Goal: Information Seeking & Learning: Check status

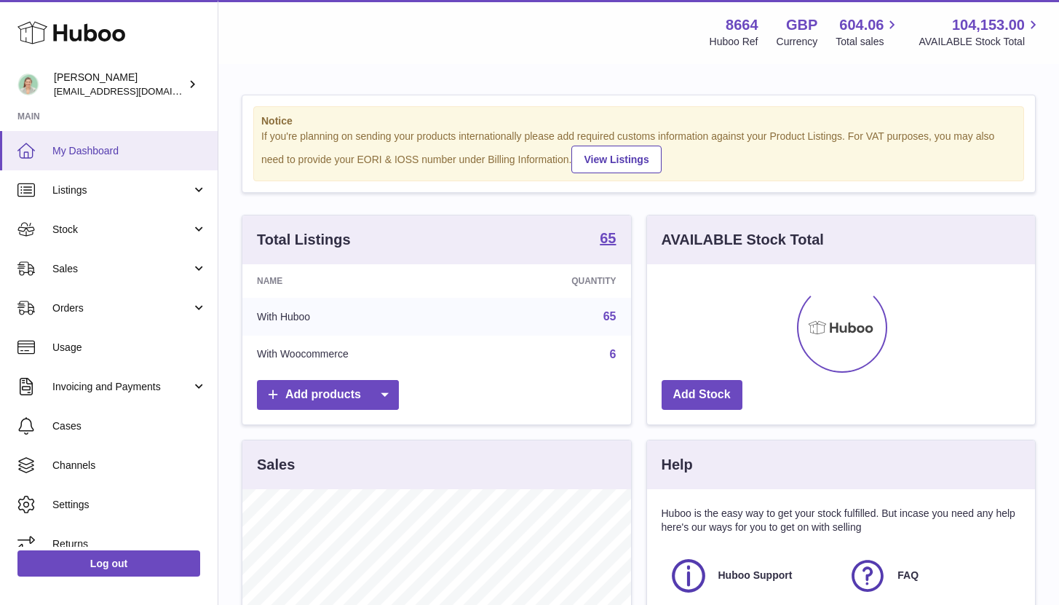
scroll to position [227, 388]
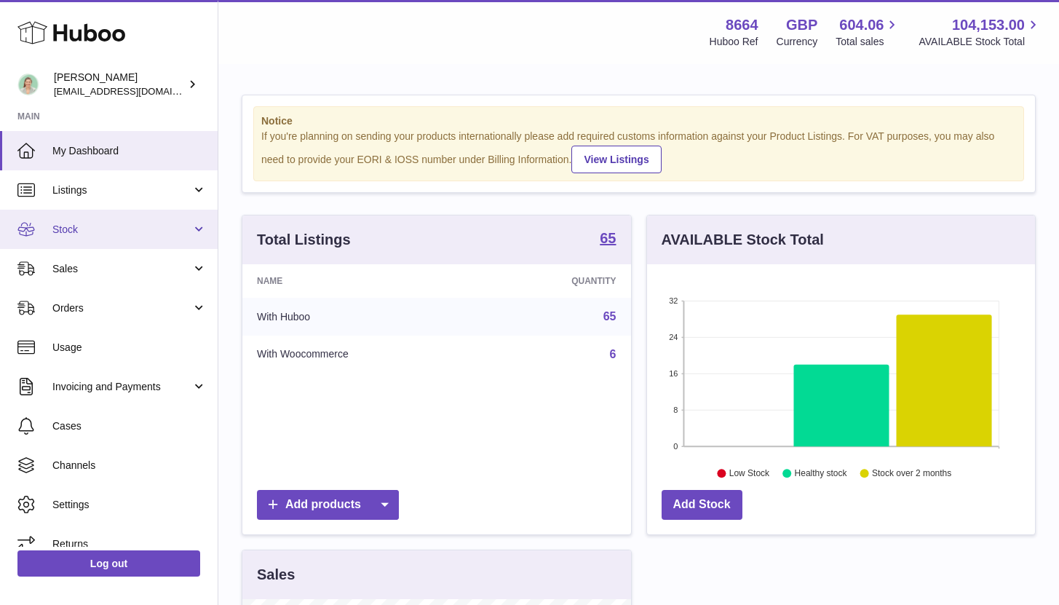
click at [171, 239] on link "Stock" at bounding box center [109, 229] width 218 height 39
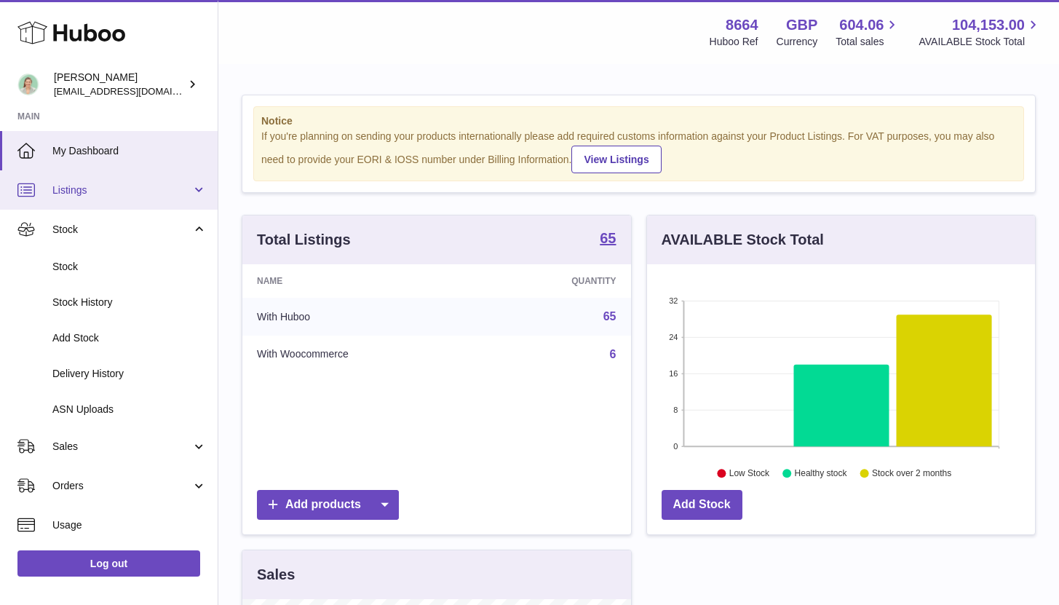
click at [176, 202] on link "Listings" at bounding box center [109, 189] width 218 height 39
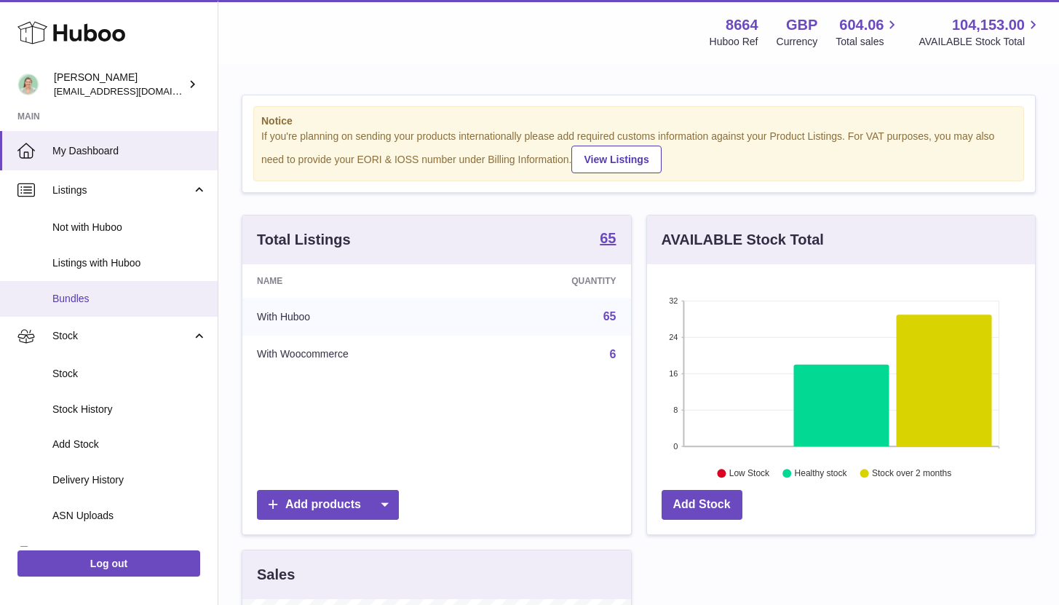
click at [141, 292] on span "Bundles" at bounding box center [129, 299] width 154 height 14
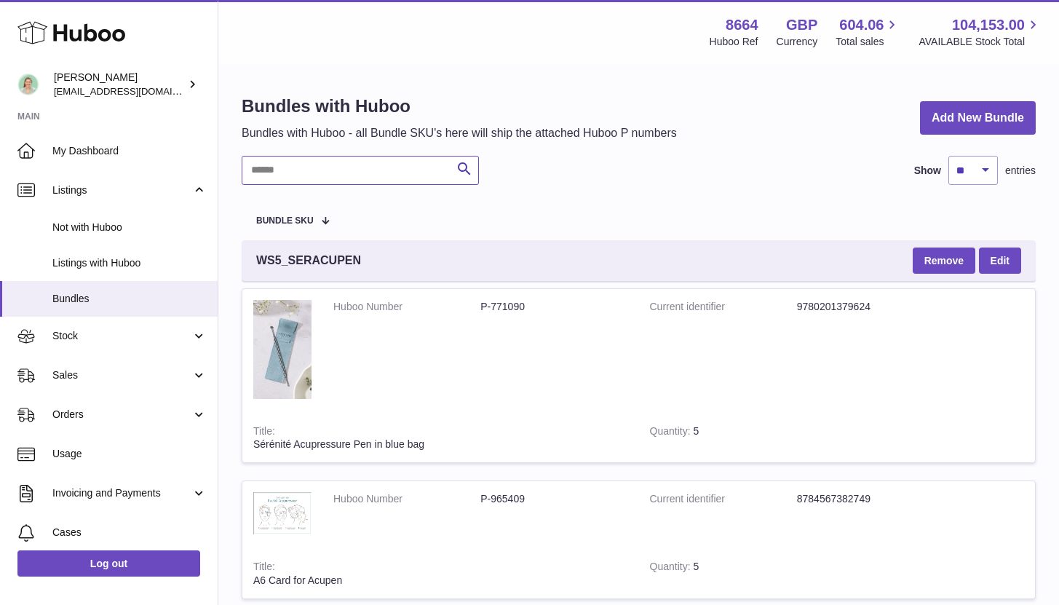
click at [282, 162] on input "text" at bounding box center [360, 170] width 237 height 29
type input "***"
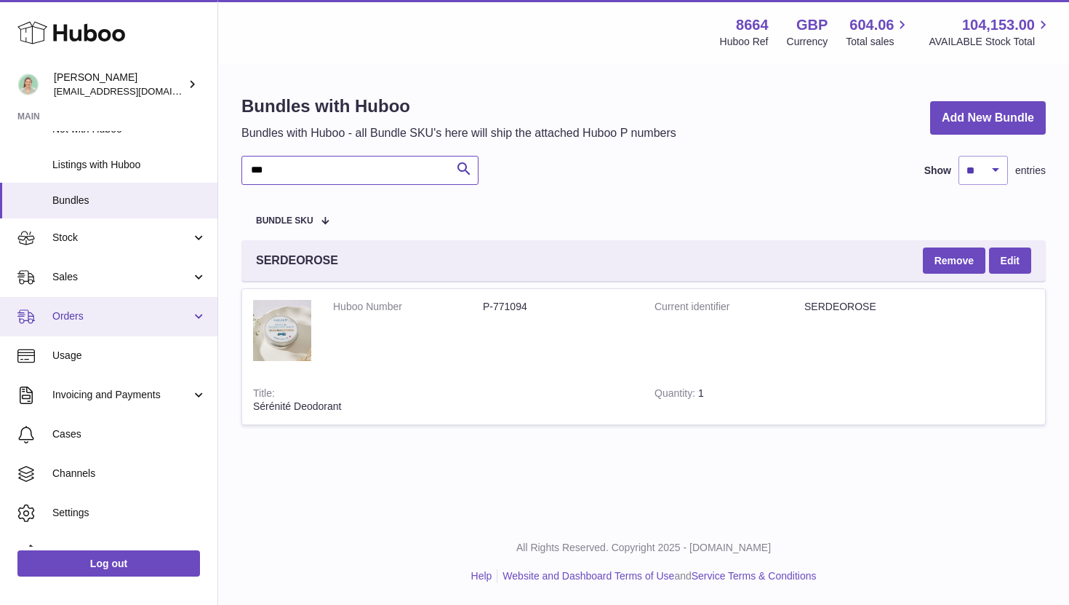
scroll to position [123, 0]
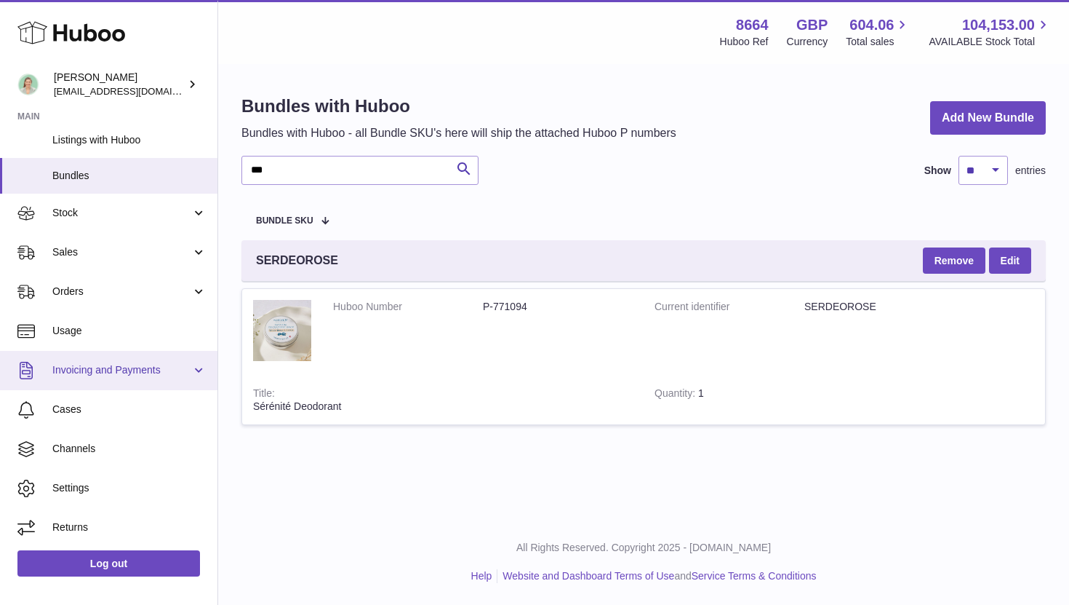
click at [192, 375] on link "Invoicing and Payments" at bounding box center [109, 370] width 218 height 39
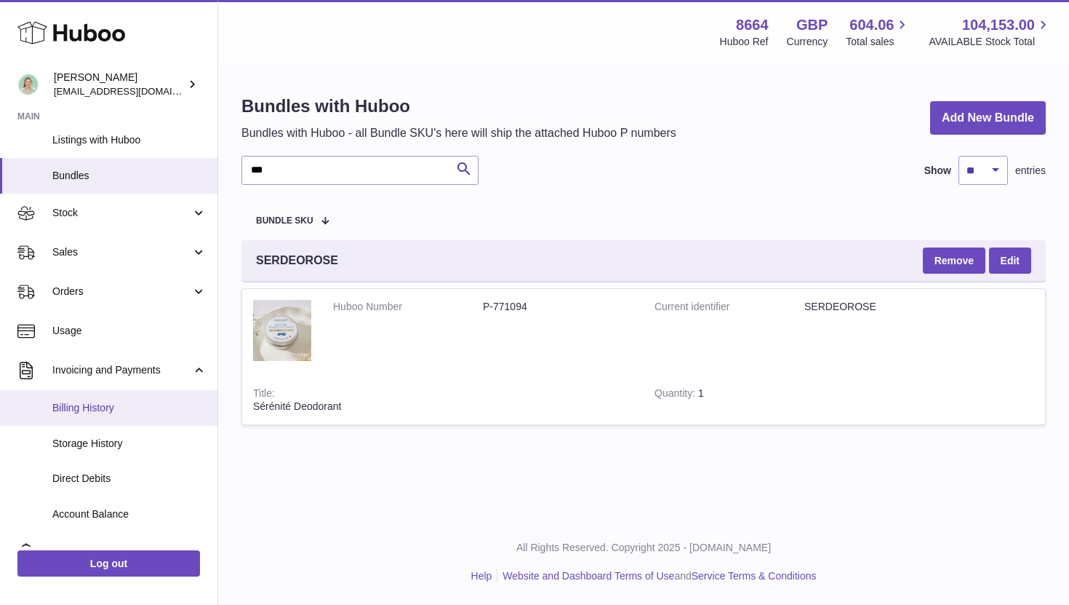
click at [107, 407] on span "Billing History" at bounding box center [129, 408] width 154 height 14
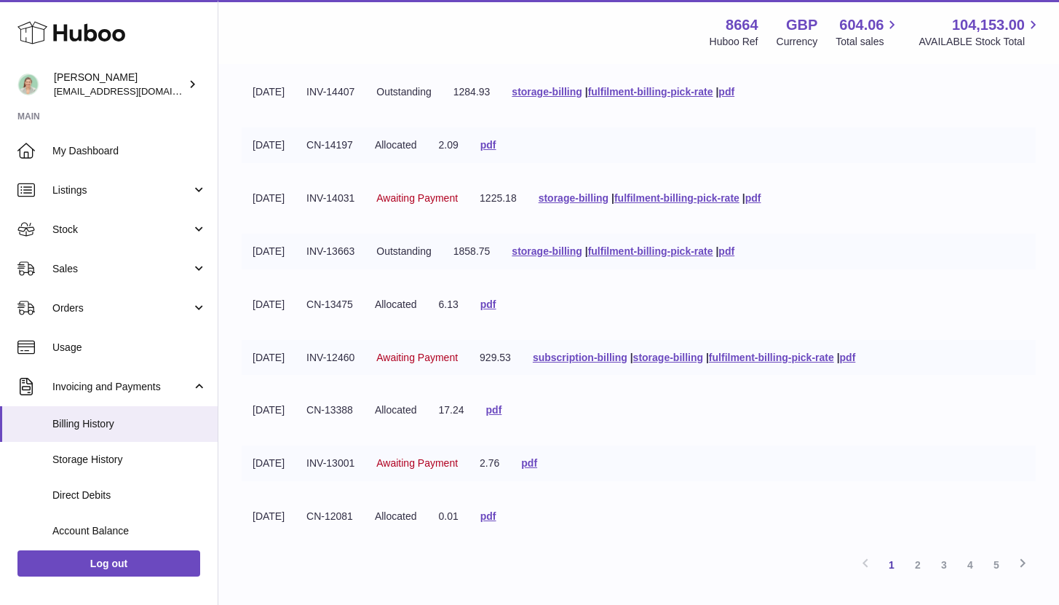
scroll to position [318, 0]
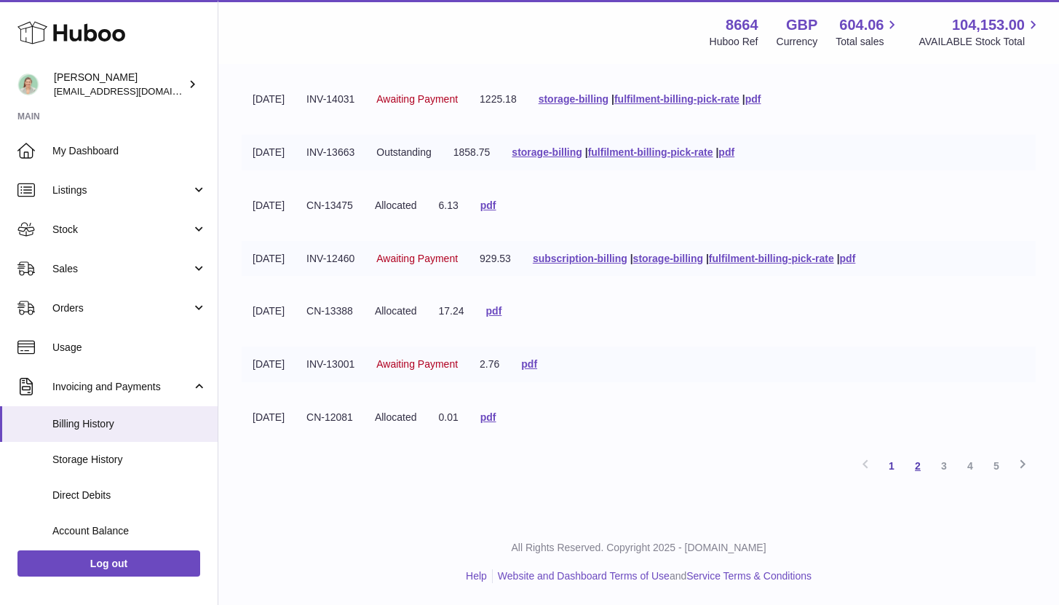
click at [922, 461] on link "2" at bounding box center [917, 466] width 26 height 26
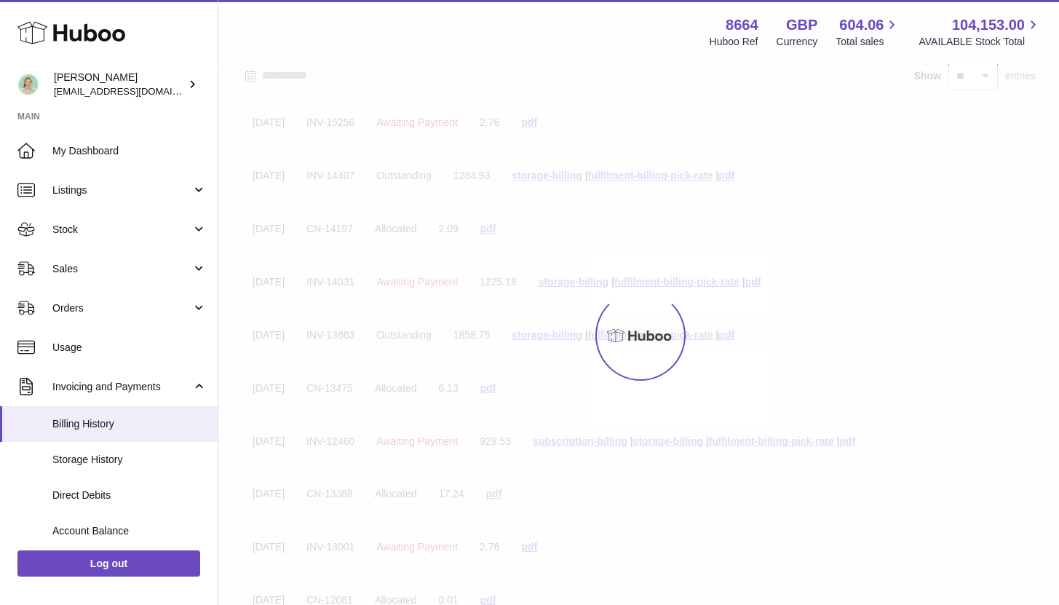
scroll to position [65, 0]
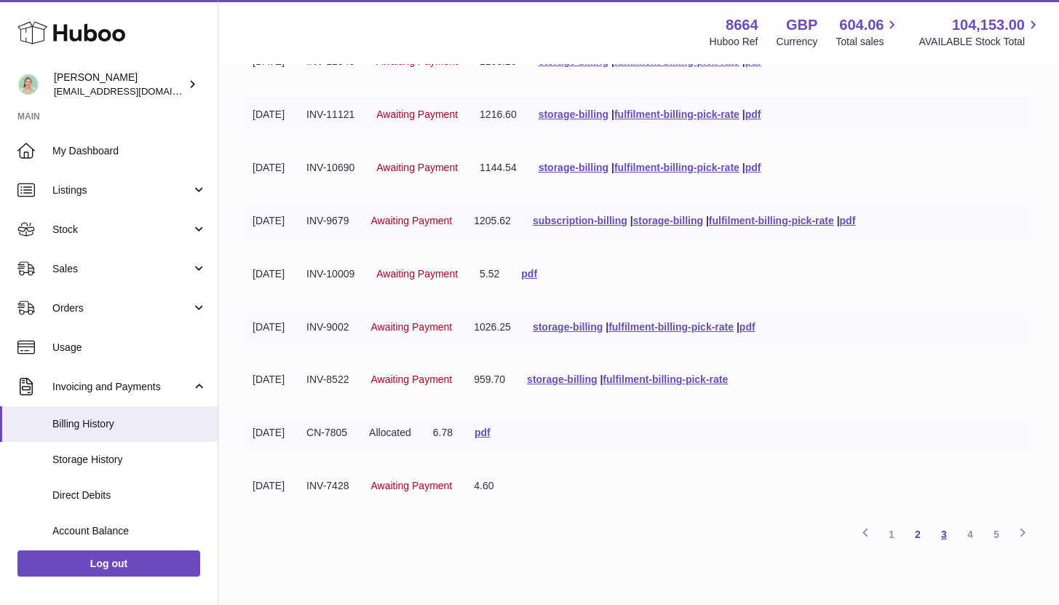
click at [936, 542] on link "3" at bounding box center [943, 534] width 26 height 26
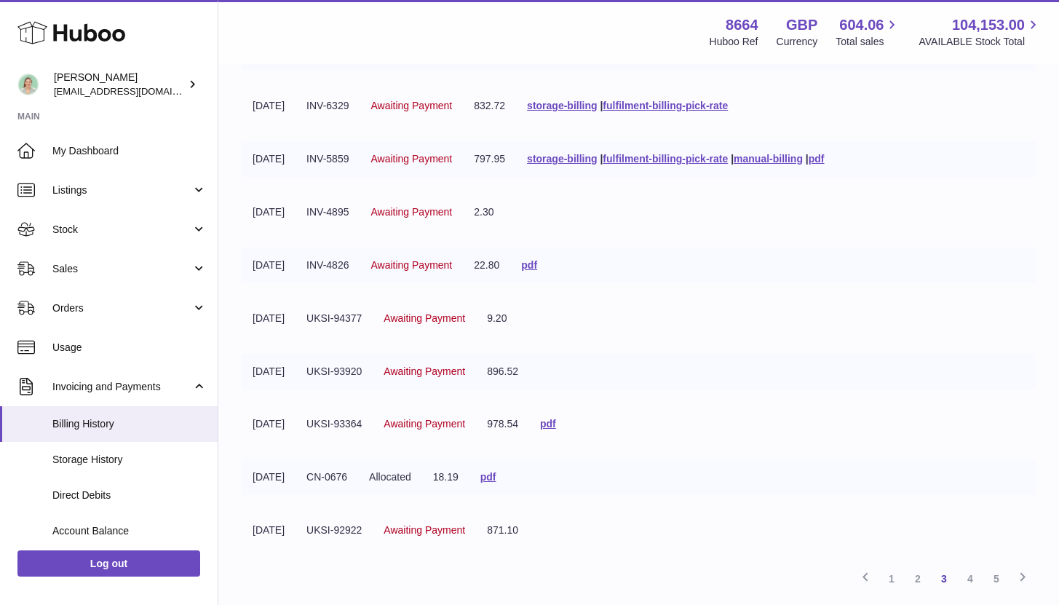
scroll to position [318, 0]
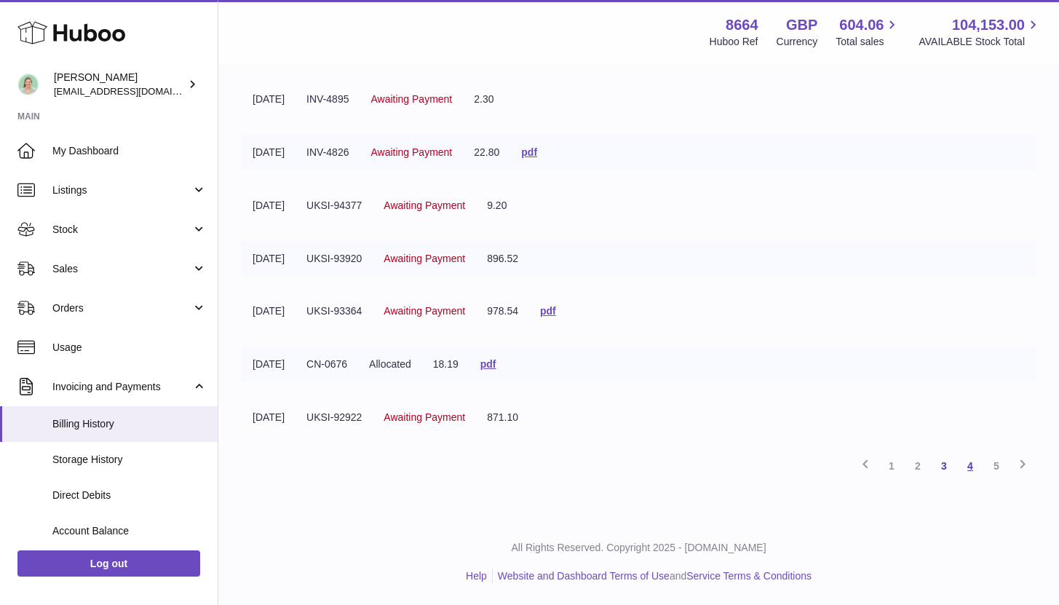
click at [969, 461] on link "4" at bounding box center [970, 466] width 26 height 26
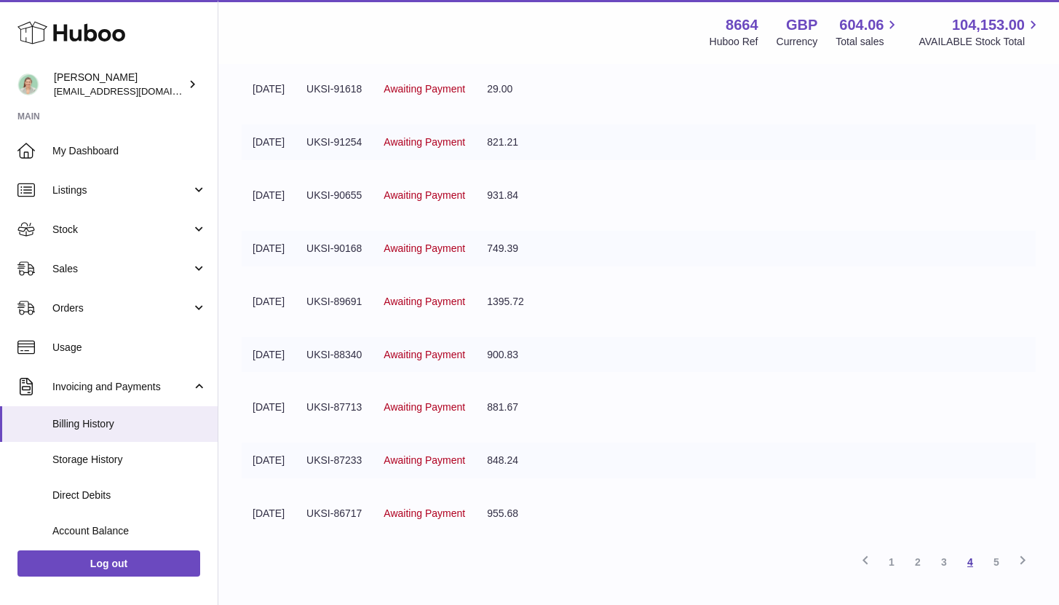
scroll to position [318, 0]
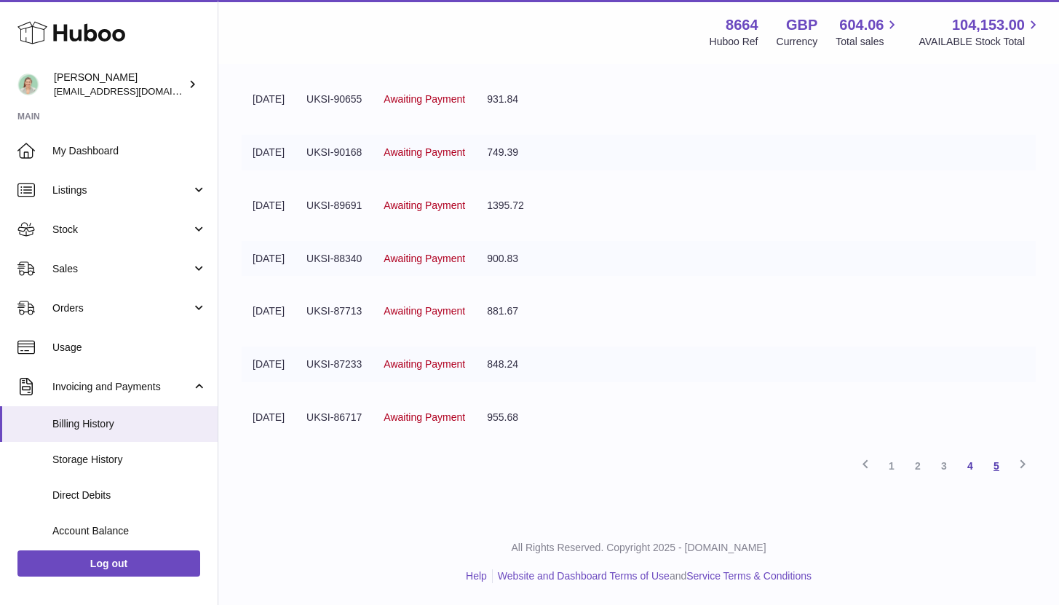
click at [995, 466] on link "5" at bounding box center [996, 466] width 26 height 26
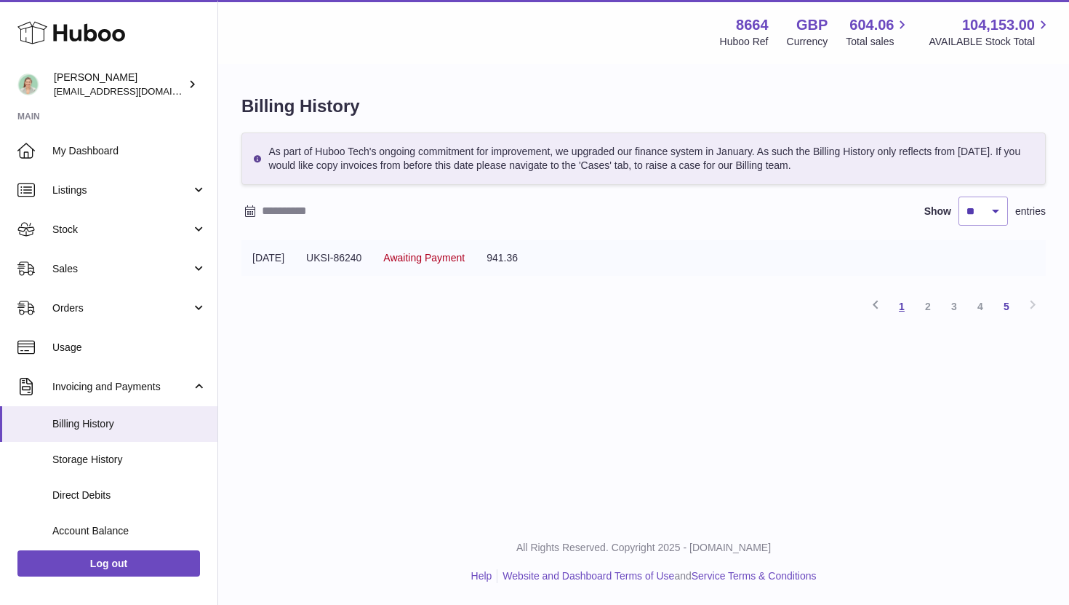
click at [899, 311] on link "1" at bounding box center [902, 306] width 26 height 26
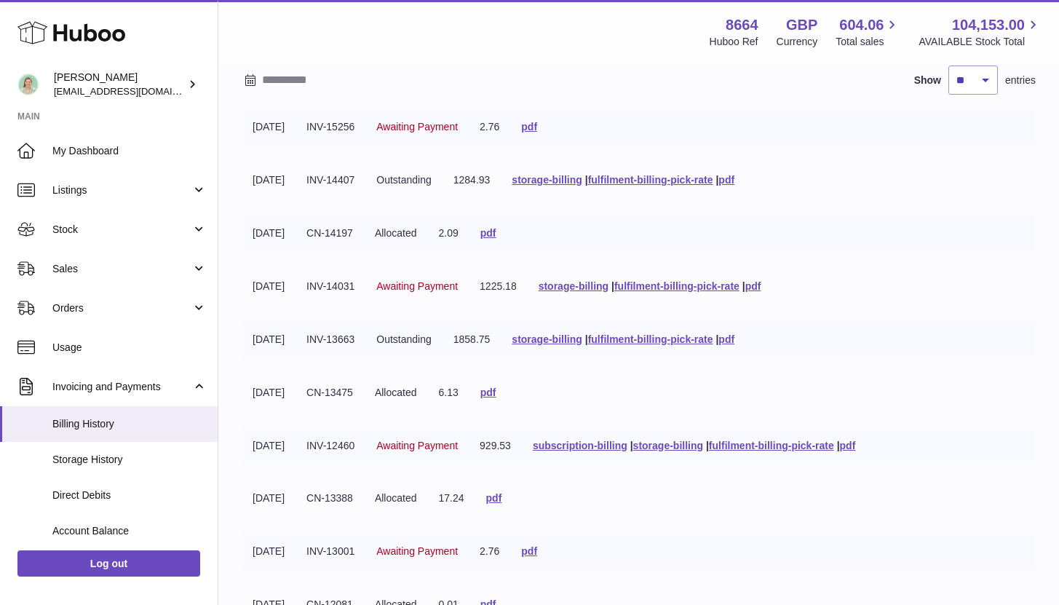
scroll to position [154, 0]
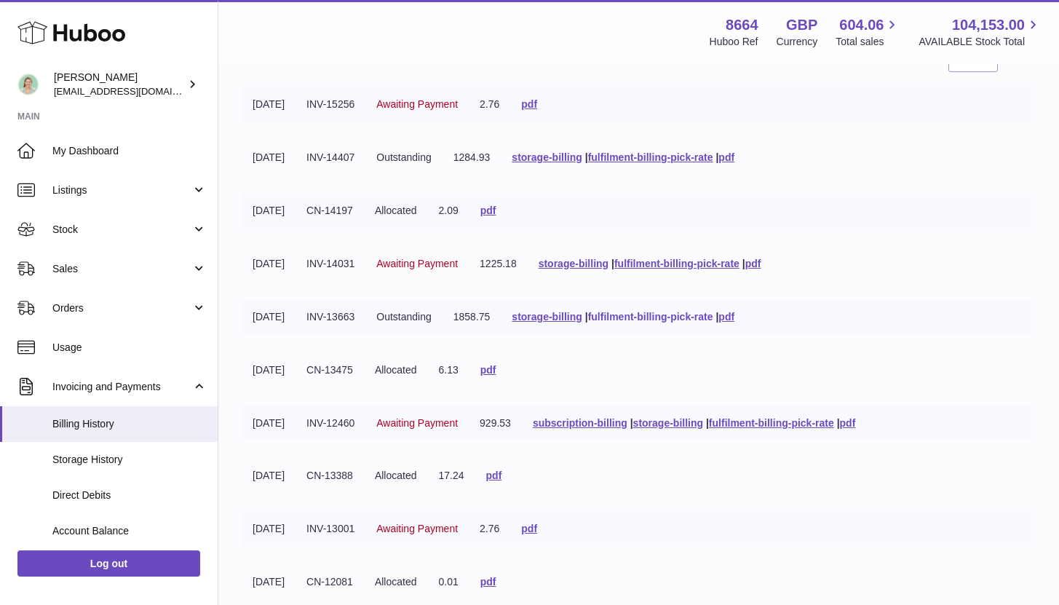
click at [637, 319] on link "fulfilment-billing-pick-rate" at bounding box center [650, 317] width 125 height 12
click at [684, 266] on link "fulfilment-billing-pick-rate" at bounding box center [676, 264] width 125 height 12
click at [672, 154] on link "fulfilment-billing-pick-rate" at bounding box center [650, 157] width 125 height 12
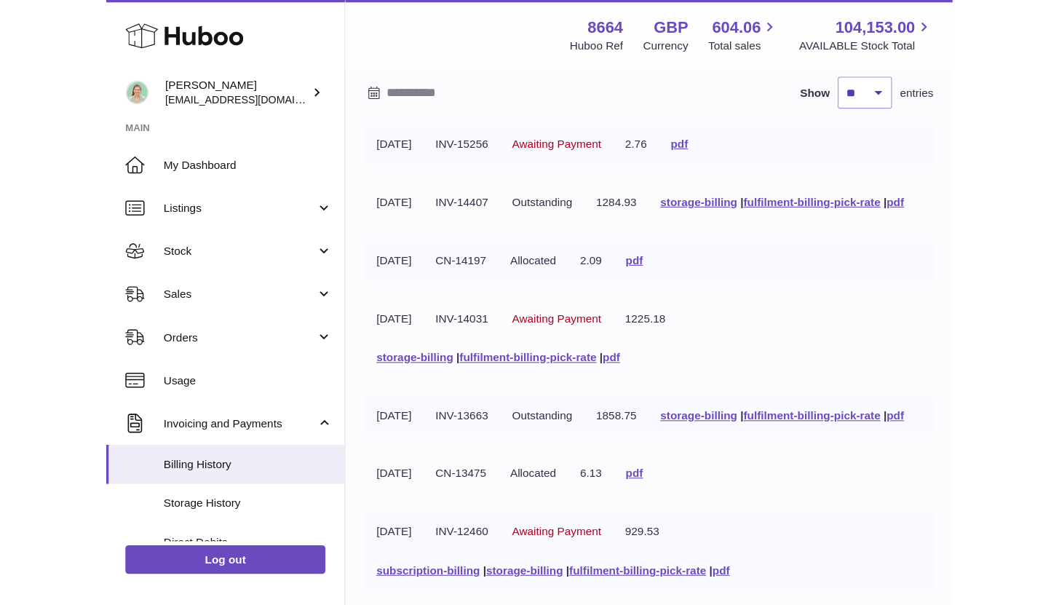
scroll to position [0, 0]
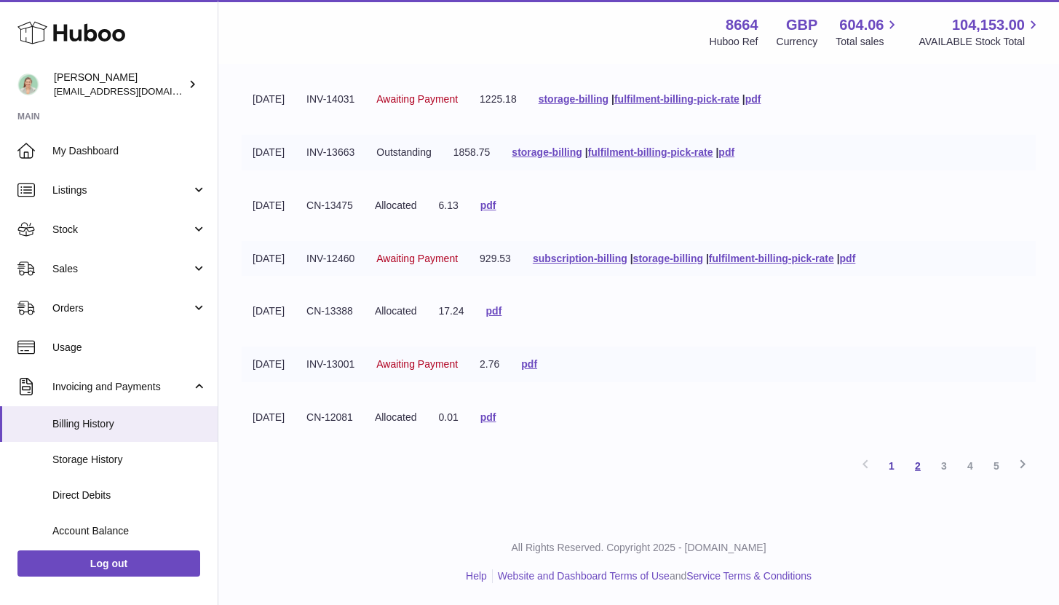
click at [917, 476] on link "2" at bounding box center [917, 466] width 26 height 26
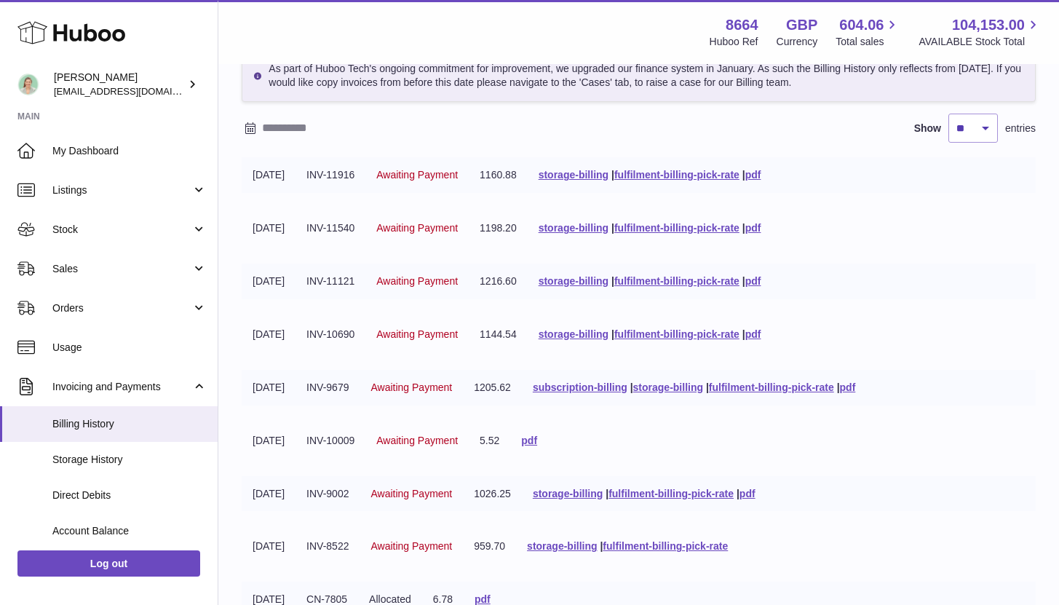
scroll to position [82, 0]
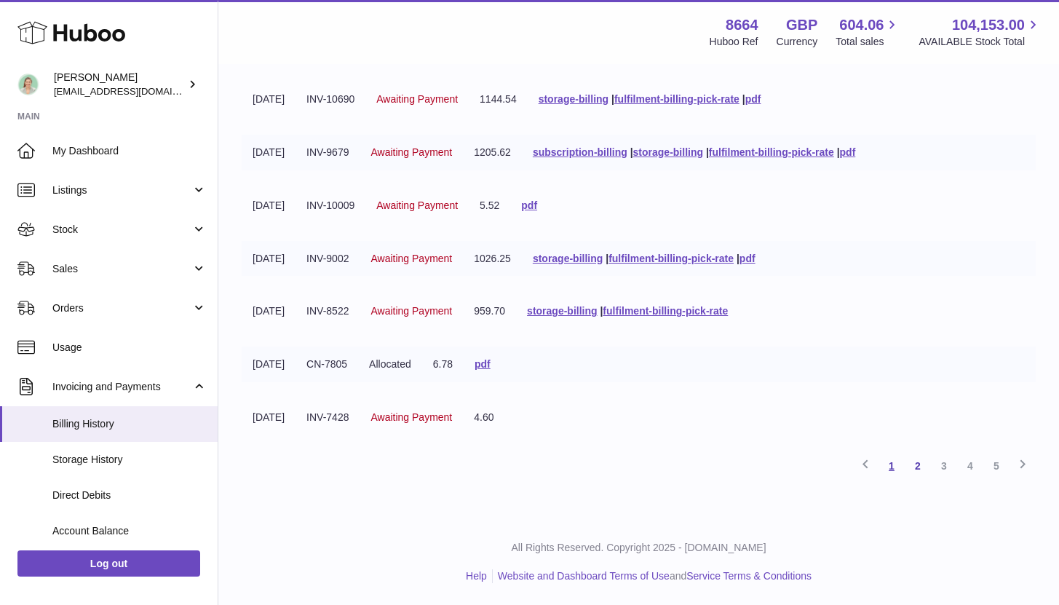
click at [885, 465] on link "1" at bounding box center [891, 466] width 26 height 26
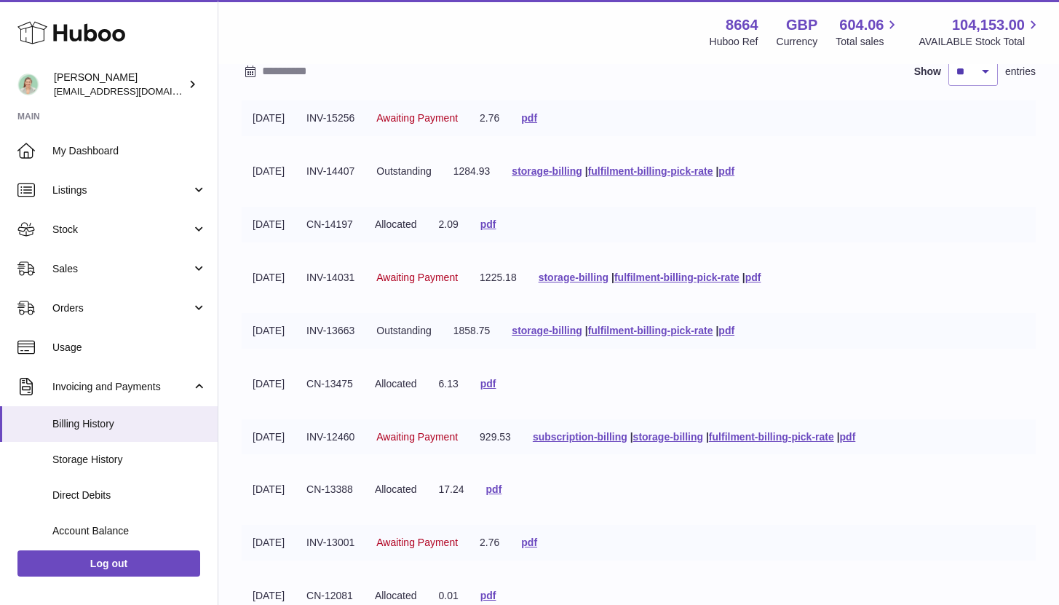
scroll to position [145, 0]
